Goal: Ask a question

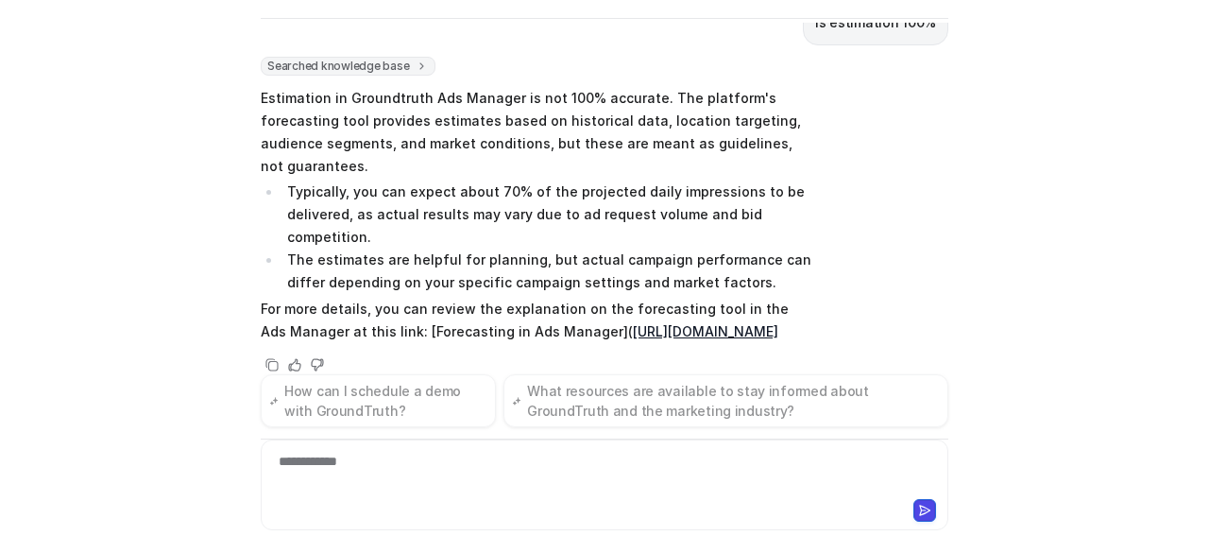
scroll to position [87, 0]
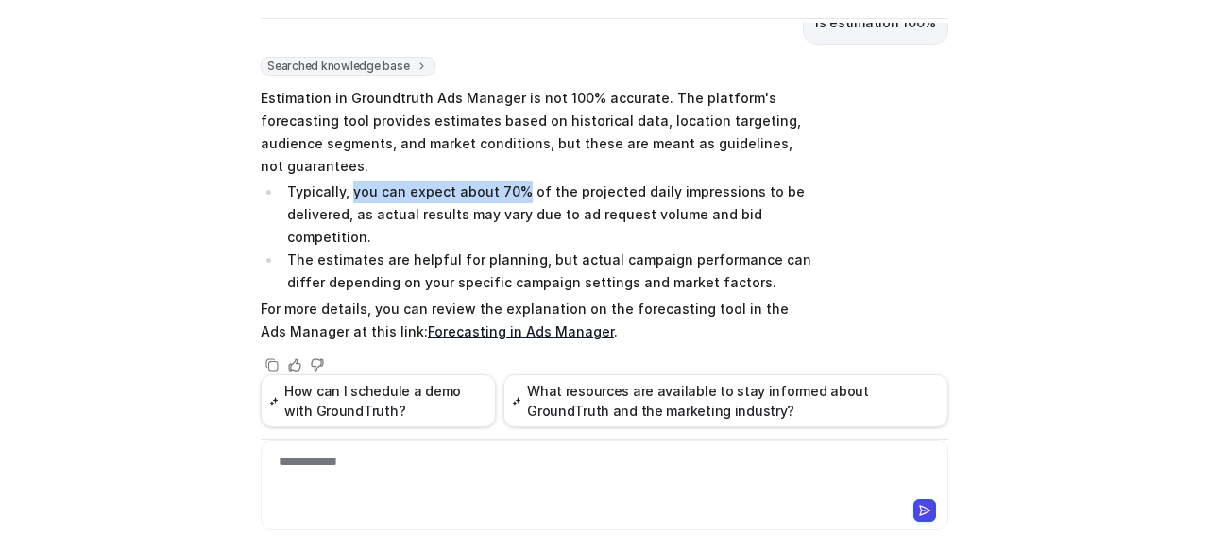
drag, startPoint x: 342, startPoint y: 190, endPoint x: 508, endPoint y: 190, distance: 166.3
click at [508, 190] on li "Typically, you can expect about 70% of the projected daily impressions to be de…" at bounding box center [548, 214] width 532 height 68
